Goal: Task Accomplishment & Management: Manage account settings

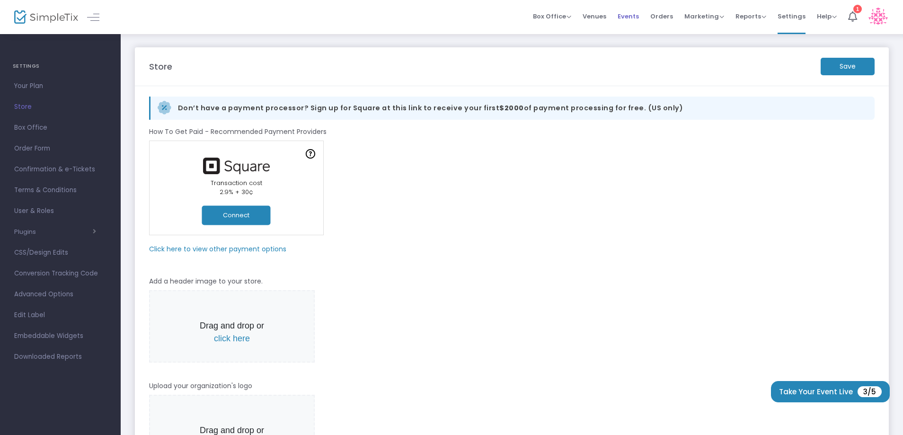
click at [629, 18] on span "Events" at bounding box center [628, 16] width 21 height 24
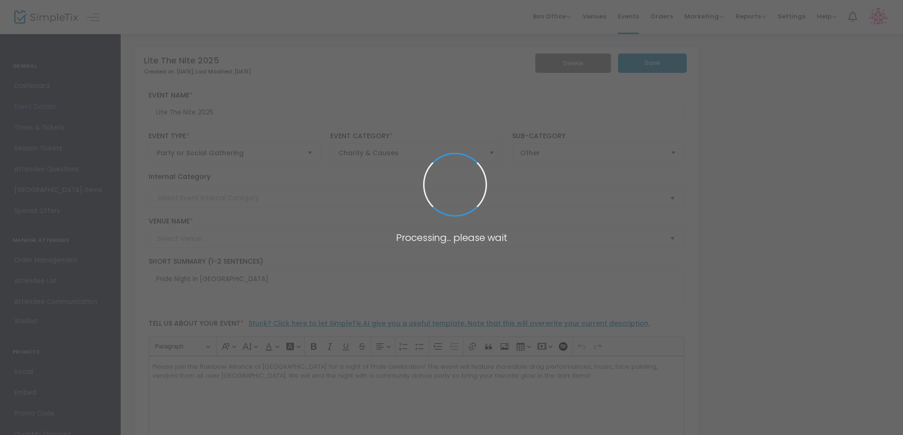
type input "Lite The Nite"
type input "Downtown [GEOGRAPHIC_DATA][PERSON_NAME][GEOGRAPHIC_DATA]"
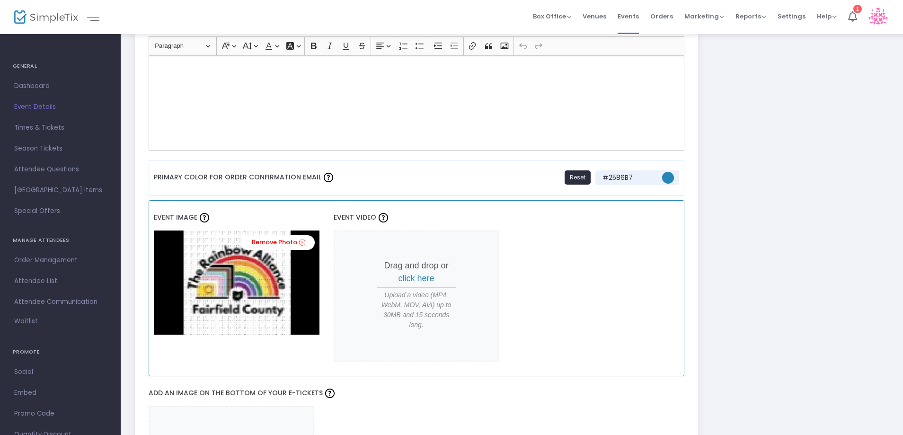
scroll to position [663, 0]
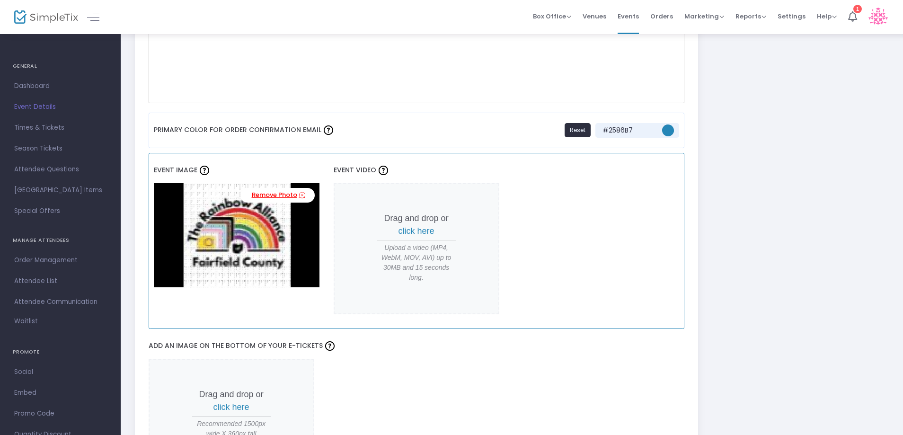
click at [283, 194] on link "Remove Photo" at bounding box center [278, 195] width 74 height 15
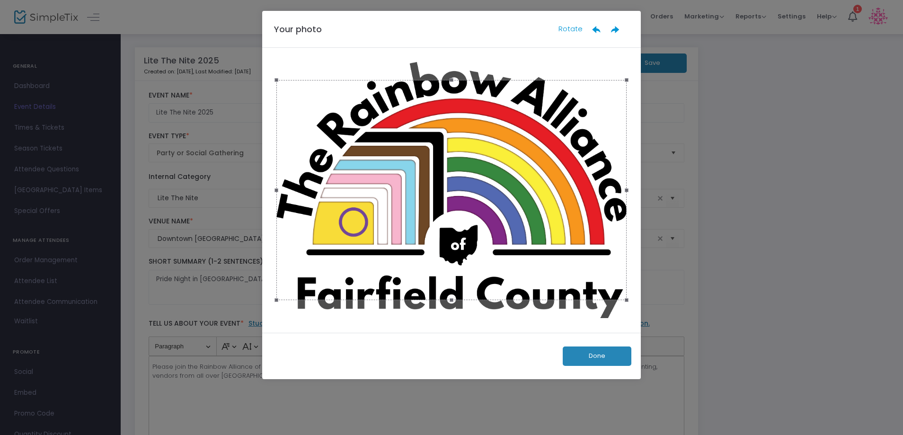
scroll to position [0, 0]
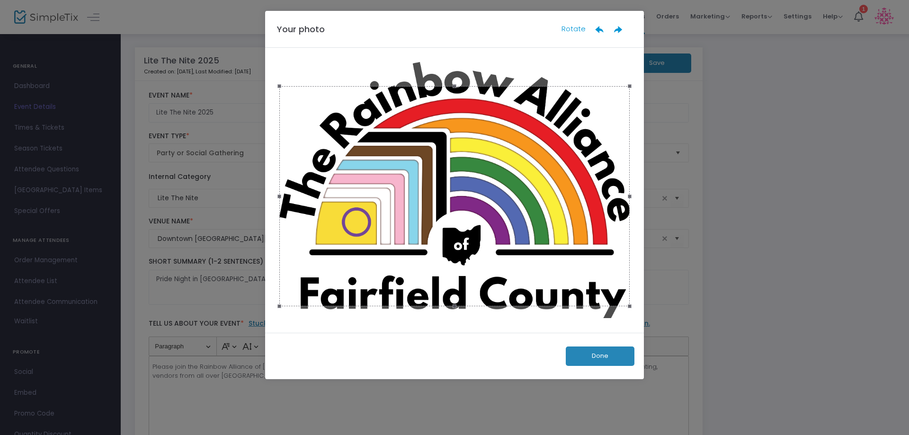
drag, startPoint x: 455, startPoint y: 191, endPoint x: 598, endPoint y: 296, distance: 177.1
click at [457, 169] on div at bounding box center [454, 196] width 350 height 221
click at [523, 276] on div at bounding box center [454, 196] width 350 height 221
click at [604, 361] on button "Done" at bounding box center [600, 356] width 69 height 19
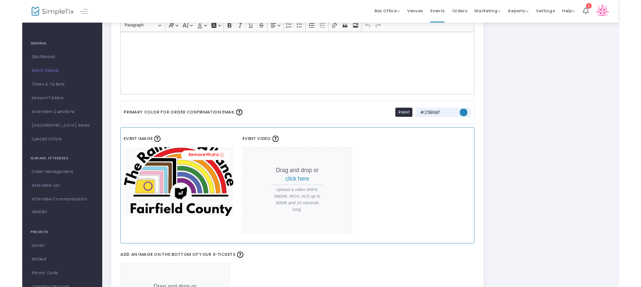
scroll to position [710, 0]
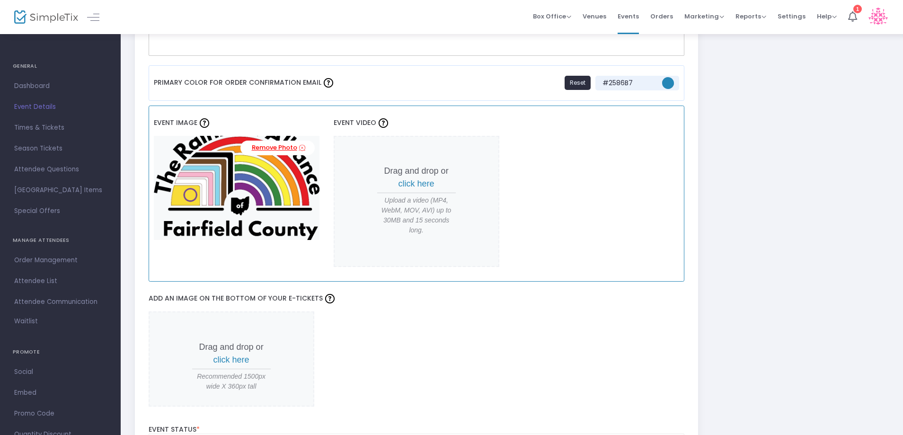
click at [276, 146] on link "Remove Photo" at bounding box center [278, 148] width 74 height 15
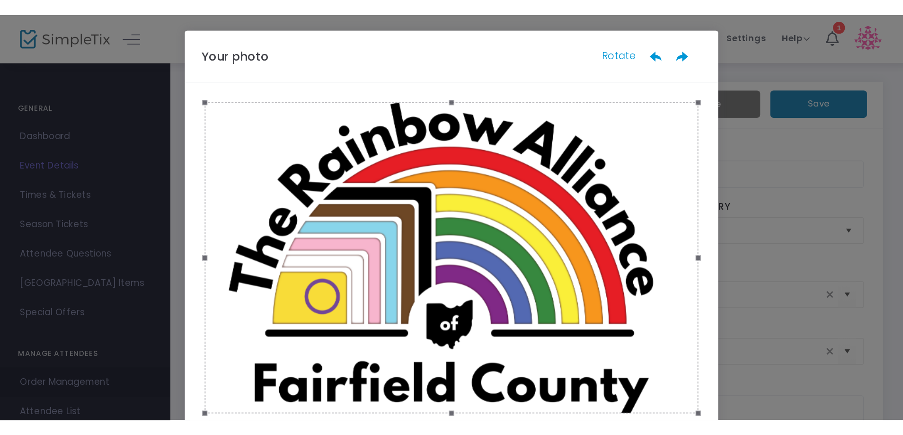
scroll to position [0, 0]
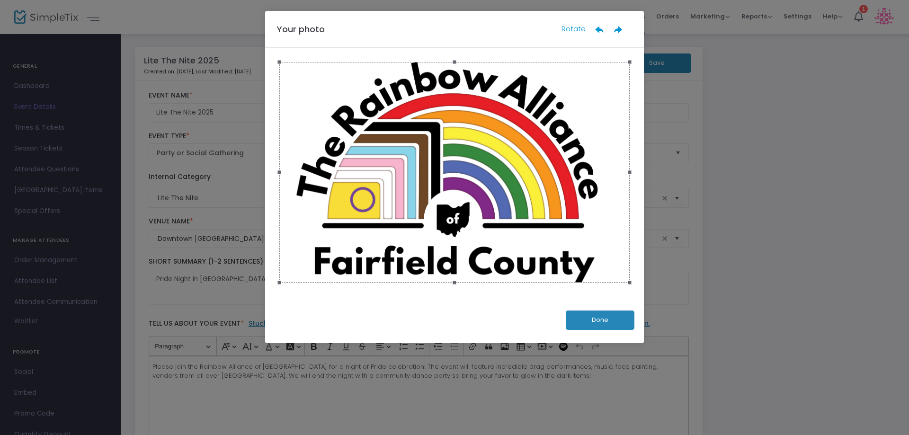
drag, startPoint x: 631, startPoint y: 284, endPoint x: 645, endPoint y: 294, distance: 17.7
click at [644, 294] on ngb-modal-window "Your photo Rotate Done" at bounding box center [454, 217] width 909 height 435
click at [617, 321] on button "Done" at bounding box center [600, 320] width 69 height 19
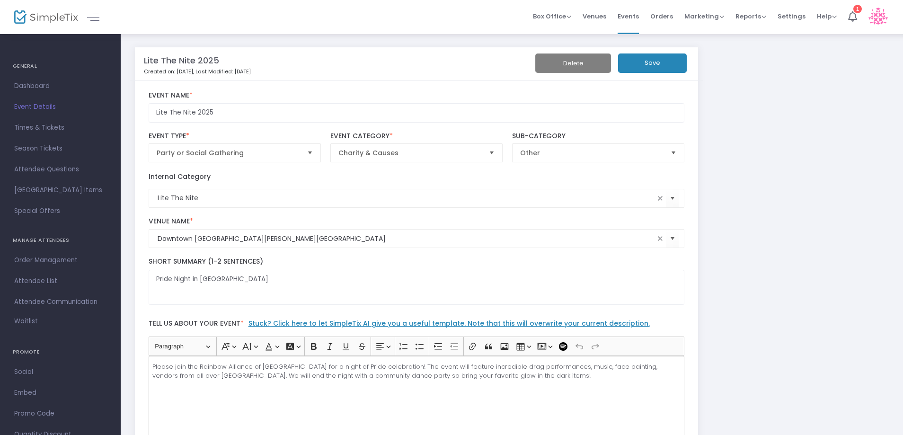
click at [643, 70] on button "Save" at bounding box center [652, 62] width 69 height 19
